Goal: Information Seeking & Learning: Learn about a topic

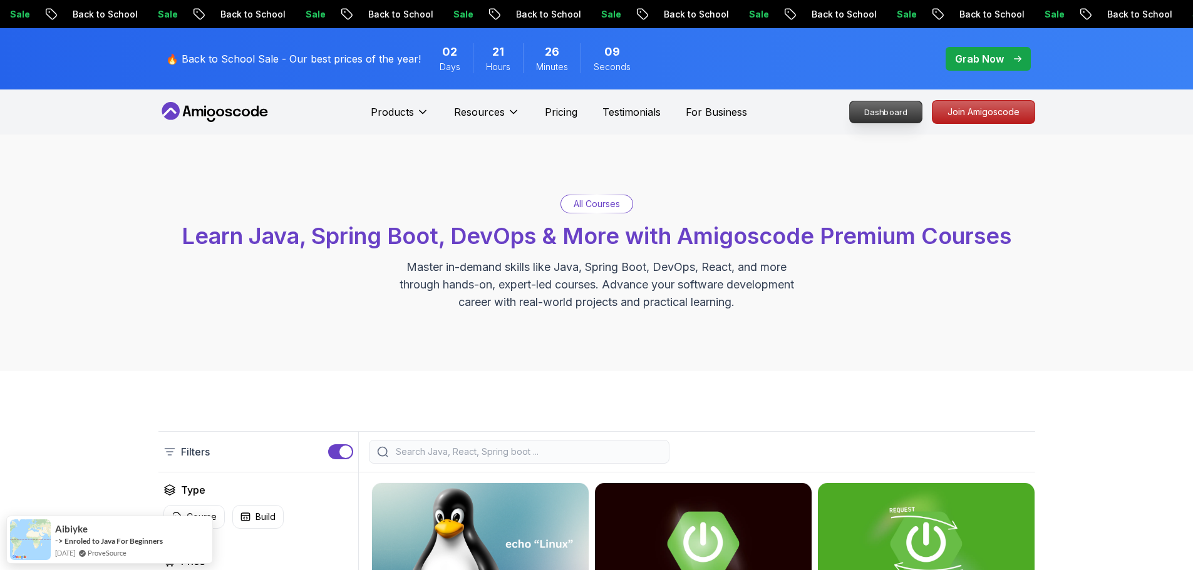
click at [880, 106] on p "Dashboard" at bounding box center [886, 111] width 72 height 21
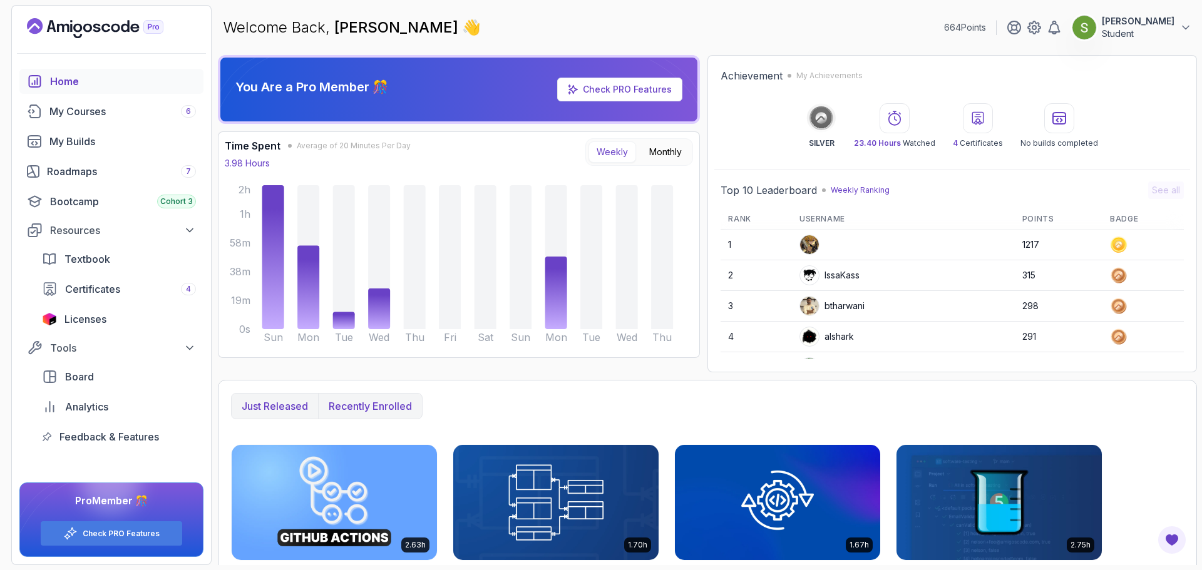
click at [378, 401] on p "Recently enrolled" at bounding box center [370, 406] width 83 height 15
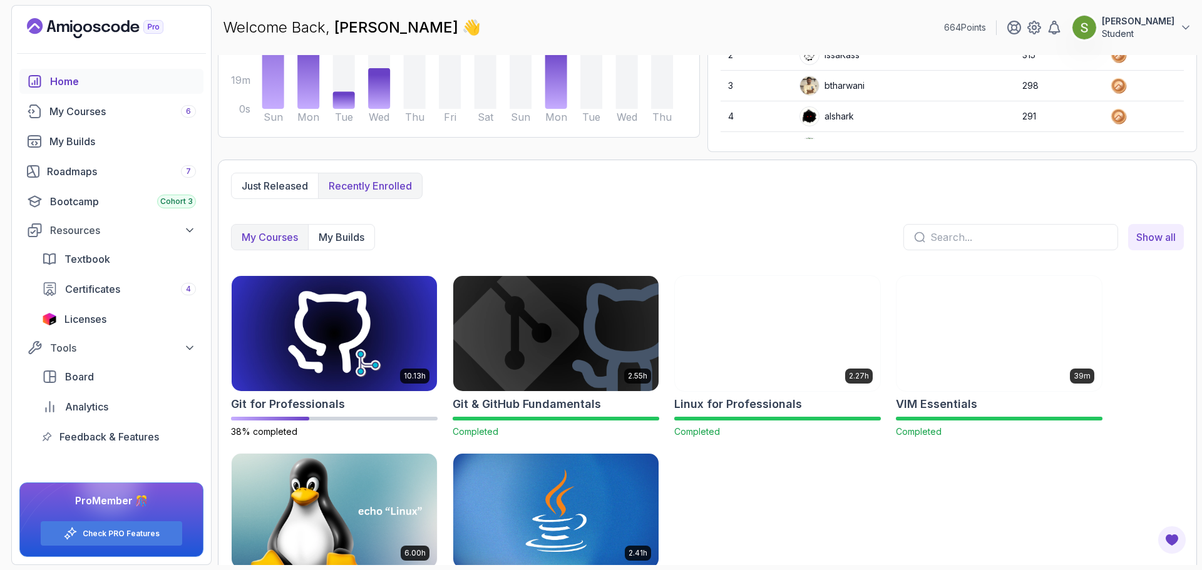
scroll to position [222, 0]
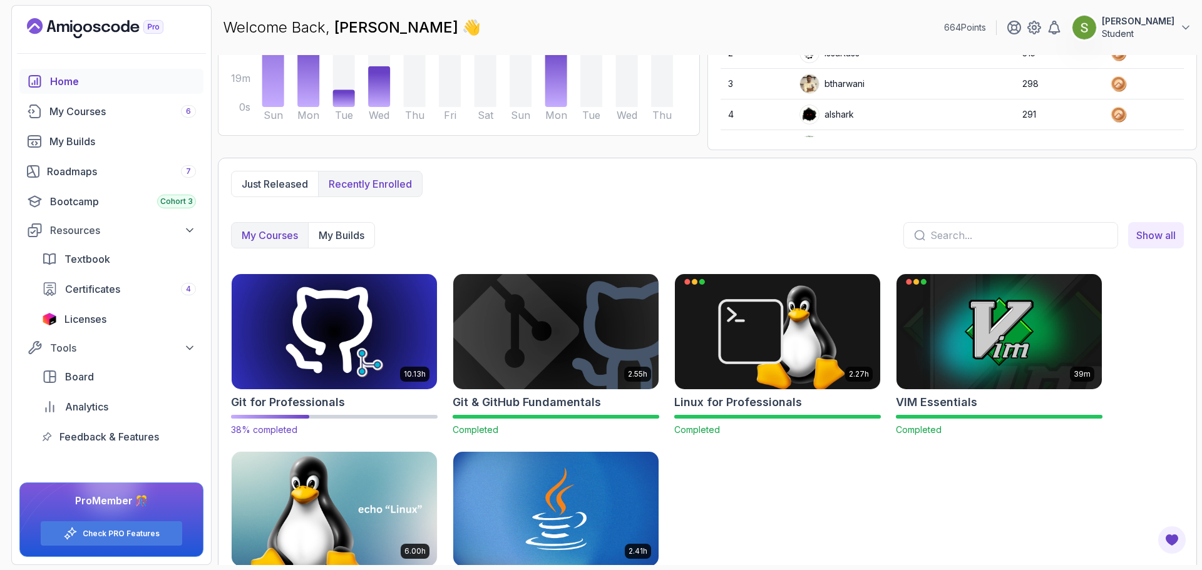
click at [346, 332] on img at bounding box center [334, 331] width 215 height 121
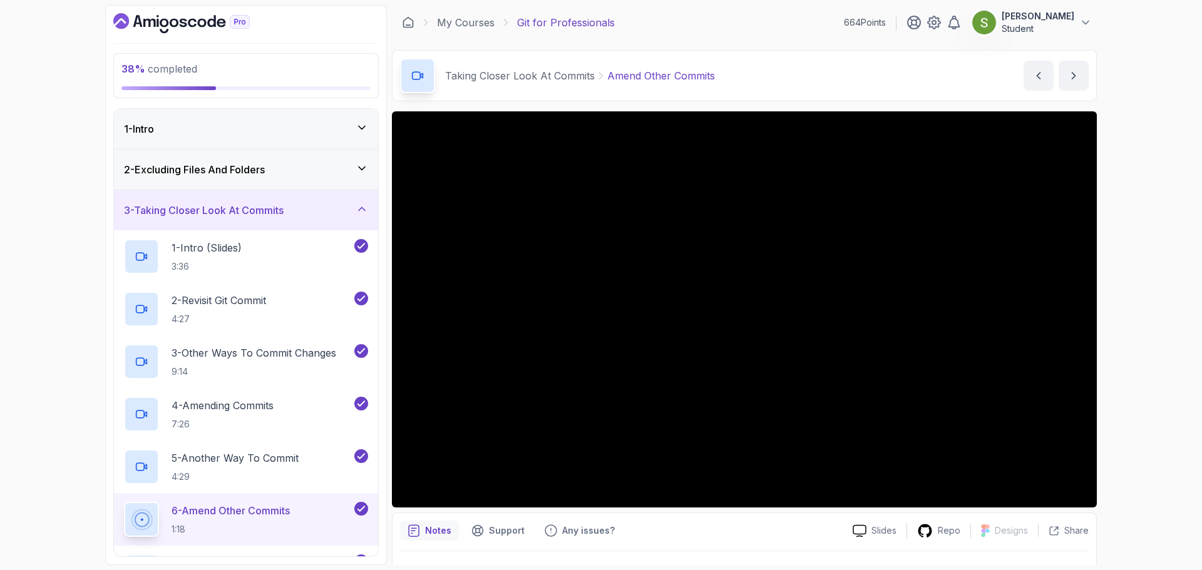
click at [349, 206] on div "3 - Taking Closer Look At Commits" at bounding box center [246, 210] width 244 height 15
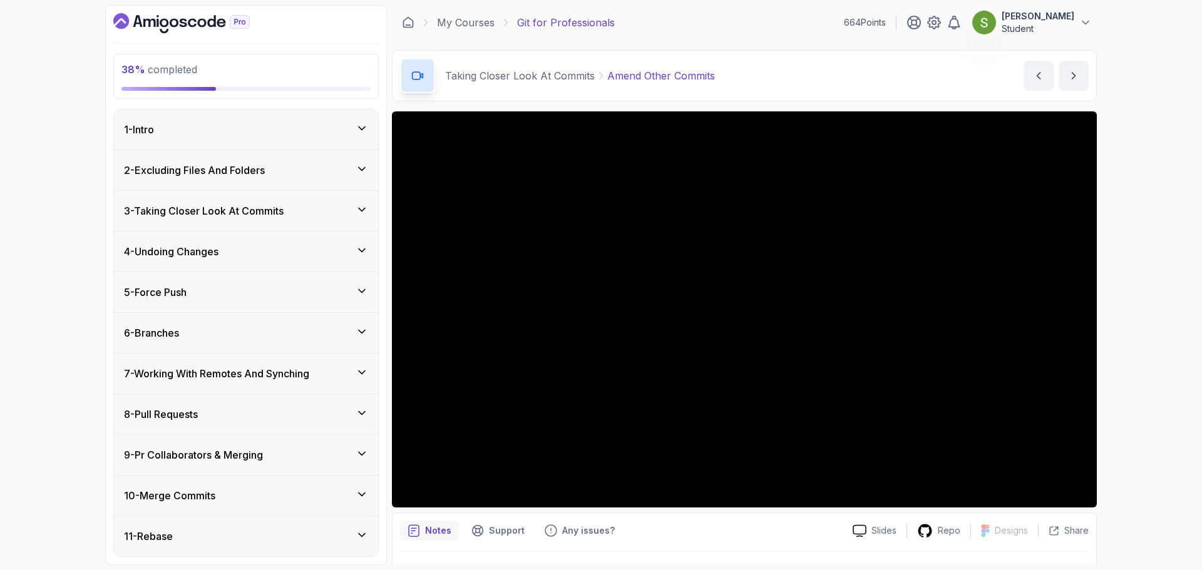
click at [269, 429] on div "8 - Pull Requests" at bounding box center [246, 414] width 264 height 40
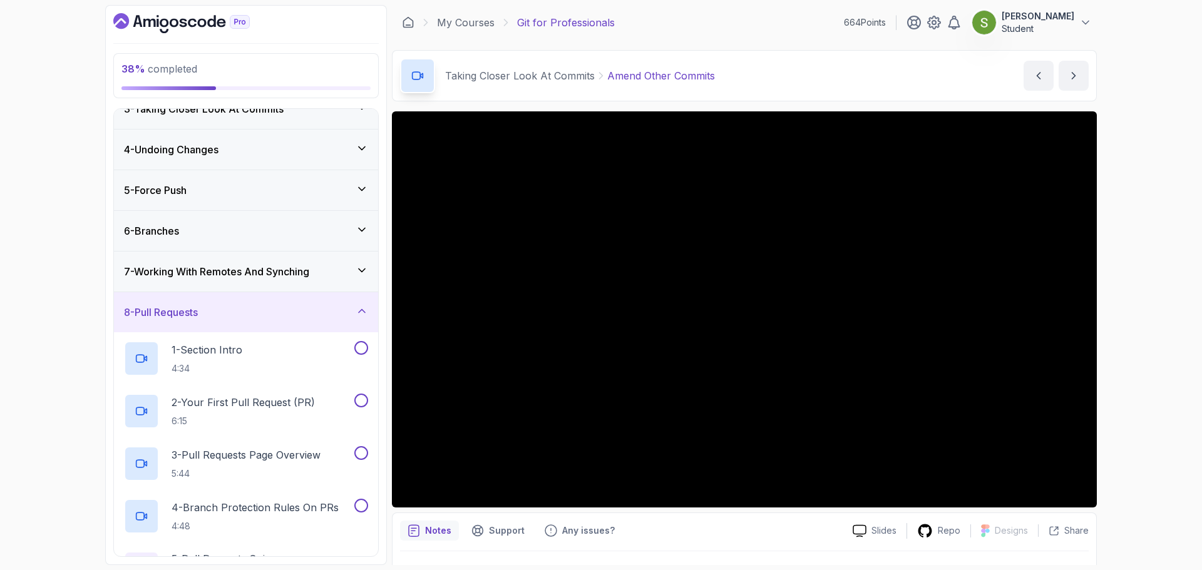
scroll to position [111, 0]
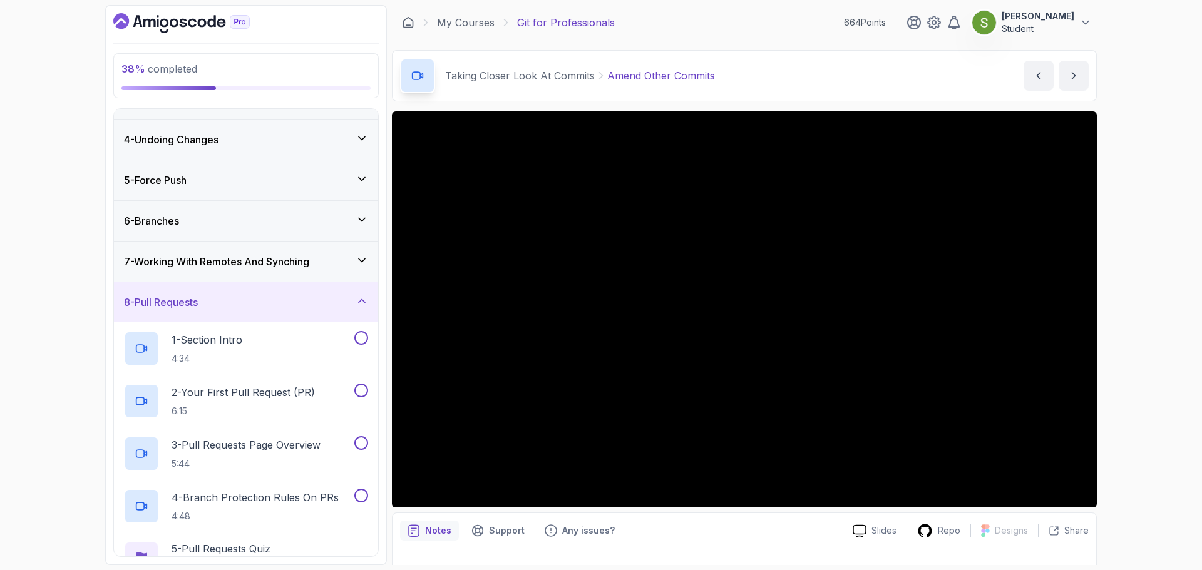
click at [302, 273] on div "7 - Working With Remotes And Synching" at bounding box center [246, 262] width 264 height 40
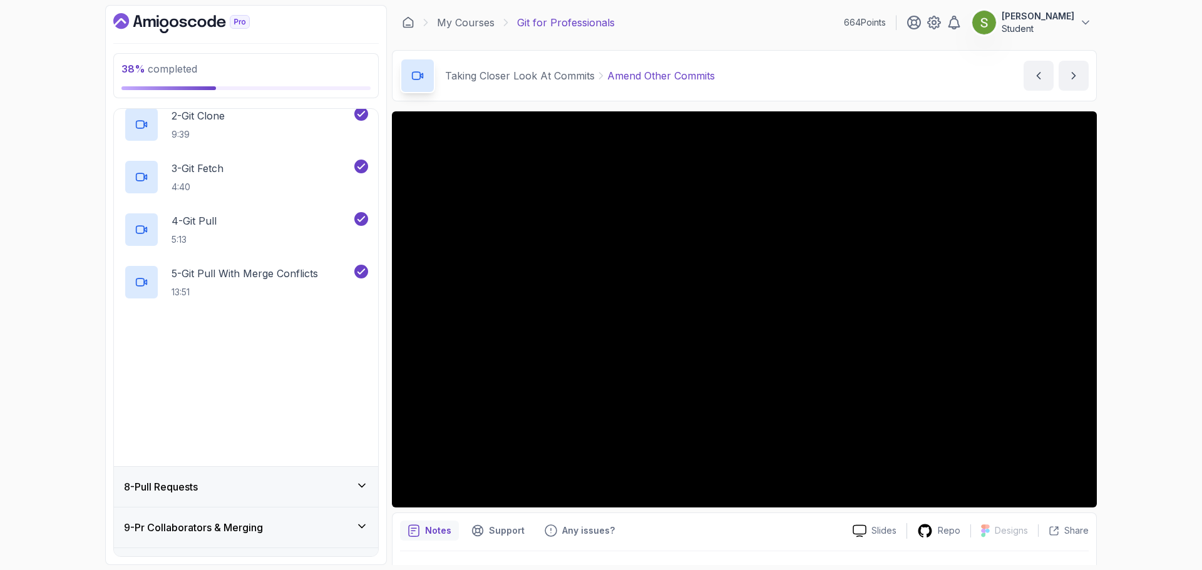
scroll to position [348, 0]
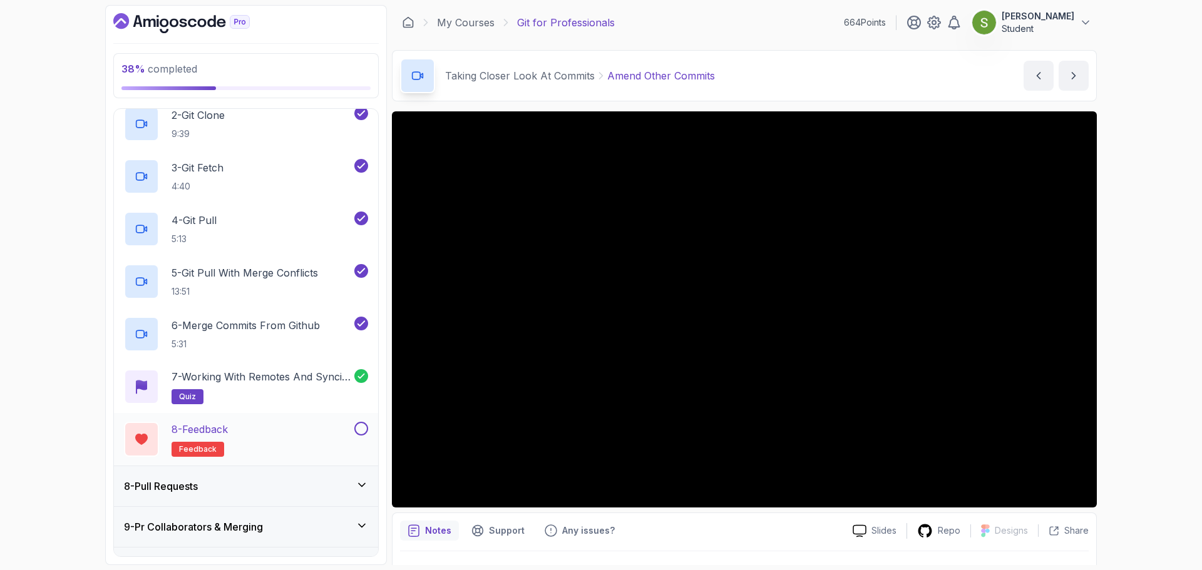
click at [353, 439] on button "8 - Feedback feedback" at bounding box center [246, 439] width 244 height 35
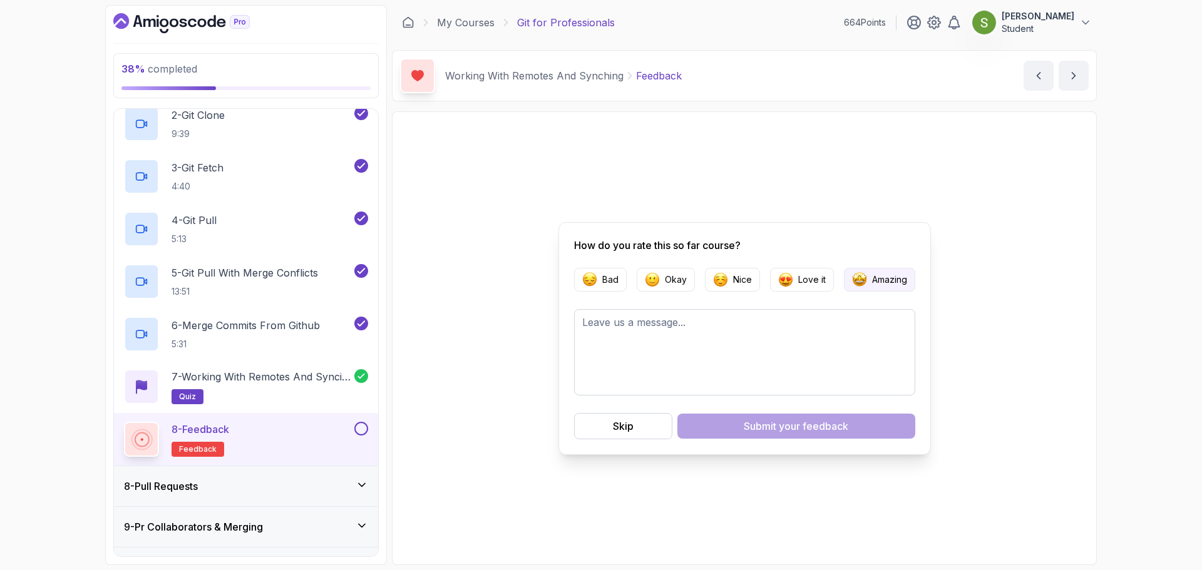
click at [892, 284] on p "Amazing" at bounding box center [889, 280] width 35 height 13
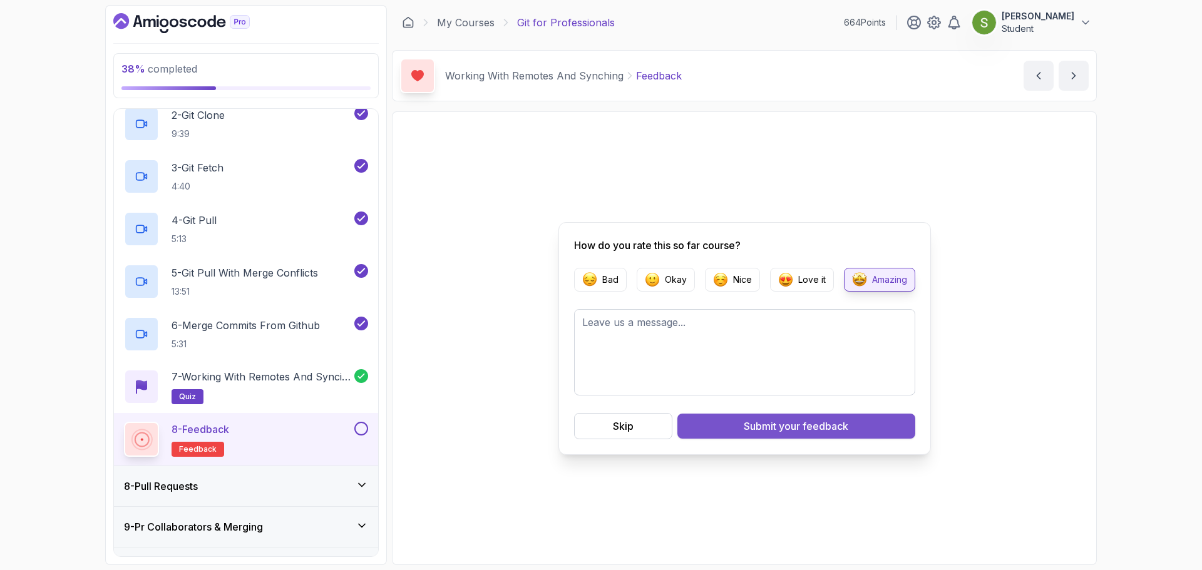
click at [803, 427] on span "your feedback" at bounding box center [814, 426] width 70 height 15
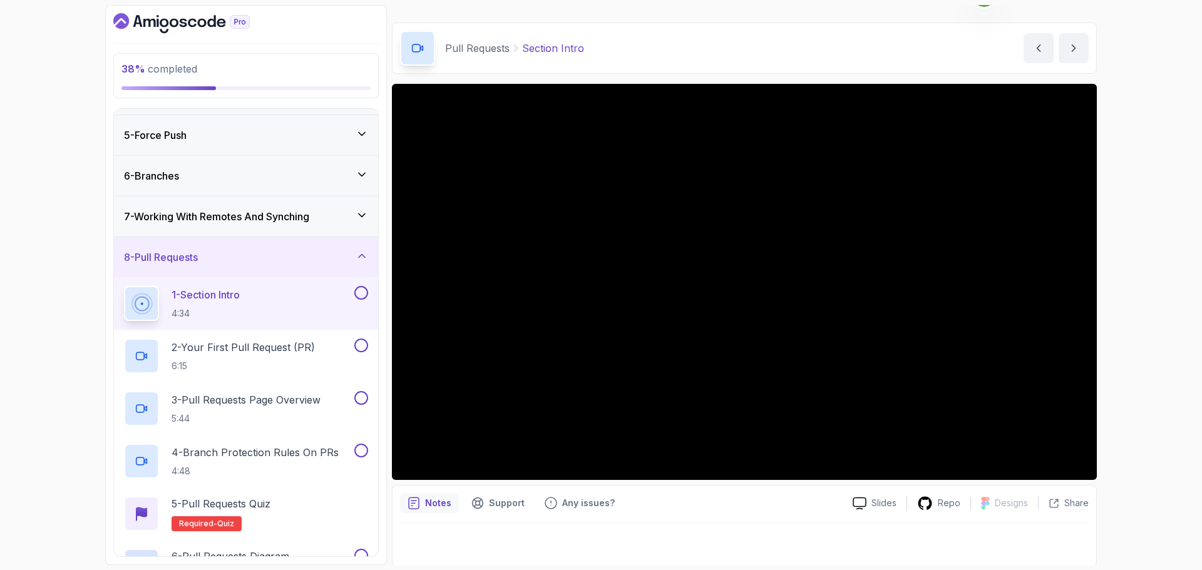
scroll to position [29, 0]
